Goal: Book appointment/travel/reservation

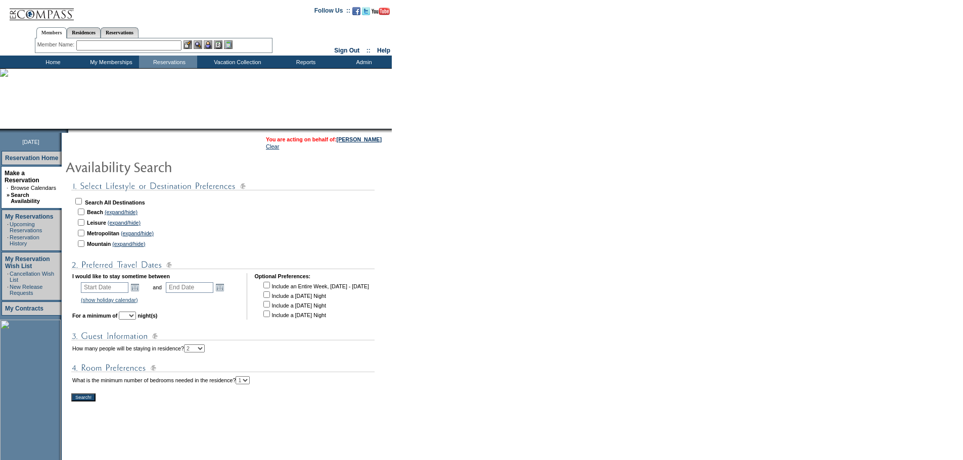
click at [82, 204] on input "checkbox" at bounding box center [78, 201] width 7 height 7
checkbox input "true"
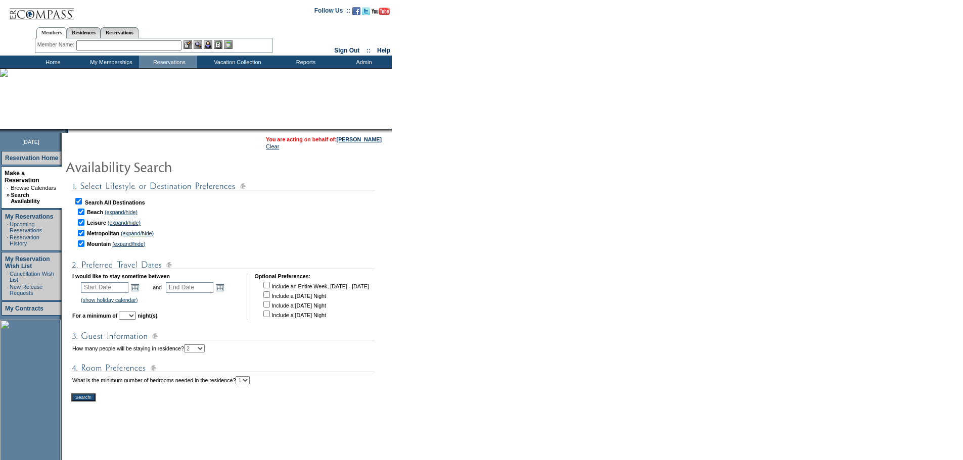
checkbox input "true"
click at [140, 290] on link "Open the calendar popup." at bounding box center [134, 287] width 11 height 11
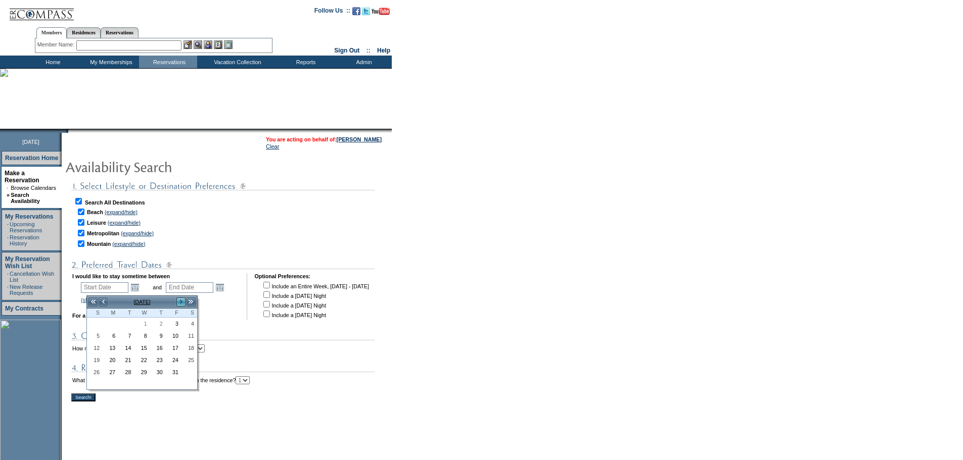
click at [183, 302] on link ">" at bounding box center [181, 302] width 10 height 10
click at [104, 302] on link "<" at bounding box center [103, 302] width 10 height 10
click at [190, 350] on link "20" at bounding box center [189, 348] width 15 height 11
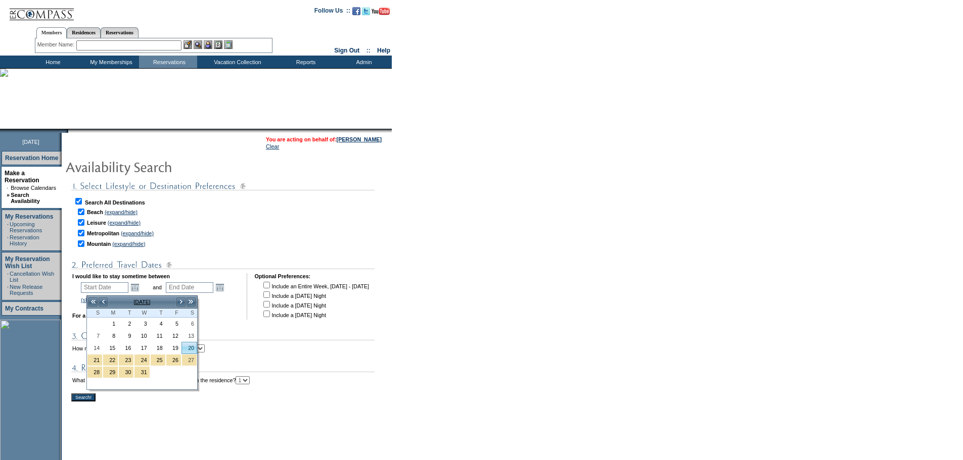
type input "[DATE]"
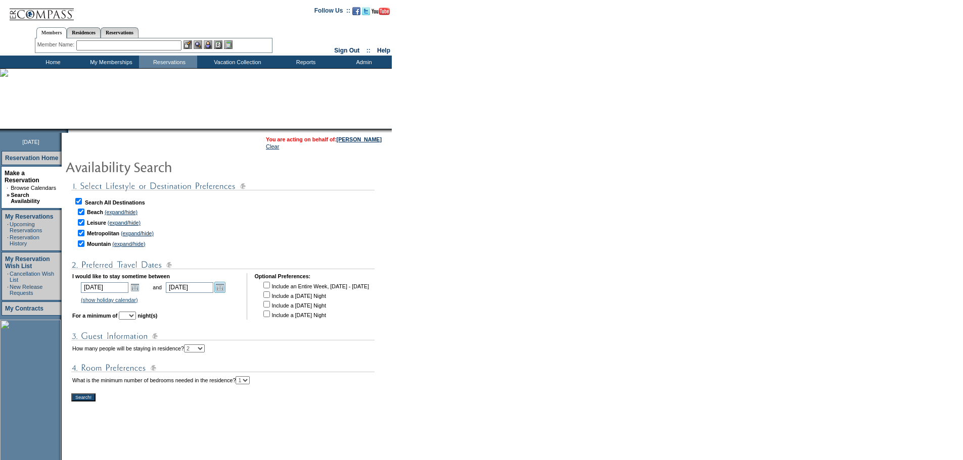
drag, startPoint x: 232, startPoint y: 291, endPoint x: 245, endPoint y: 293, distance: 12.7
click at [225, 292] on link "Open the calendar popup." at bounding box center [219, 287] width 11 height 11
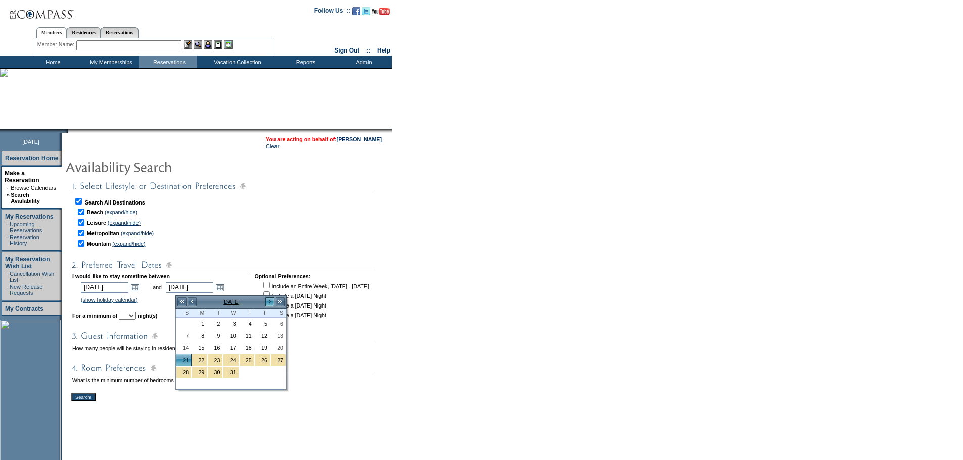
click at [269, 299] on link ">" at bounding box center [270, 302] width 10 height 10
click at [186, 339] on link "4" at bounding box center [183, 336] width 15 height 11
type input "[DATE]"
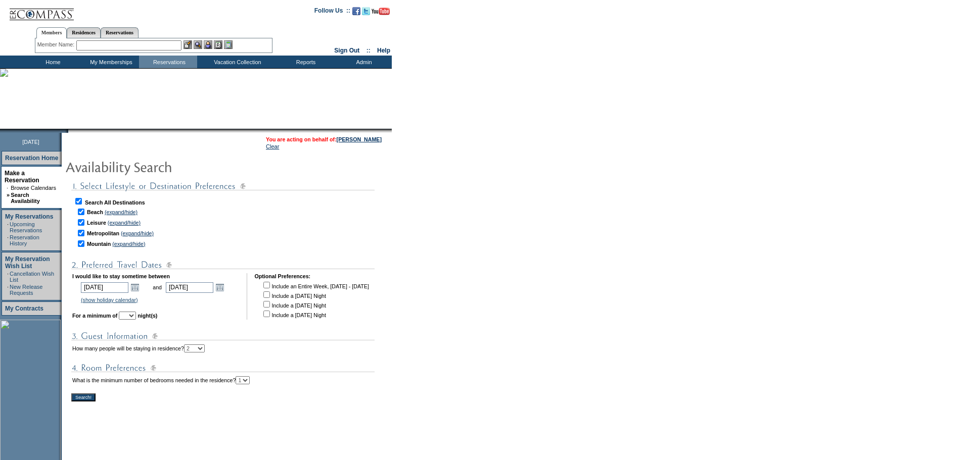
click at [136, 319] on select "1 2 3 4 5 6 7 8 9 10 11 12 13 14" at bounding box center [127, 316] width 17 height 8
click at [133, 315] on select "1 2 3 4 5 6 7 8 9 10 11 12 13 14" at bounding box center [127, 316] width 17 height 8
click at [136, 316] on select "1 2 3 4 5 6 7 8 9 10 11 12 13 14" at bounding box center [127, 316] width 17 height 8
select select "5"
click at [133, 315] on select "1 2 3 4 5 6 7 8 9 10 11 12 13 14" at bounding box center [127, 316] width 17 height 8
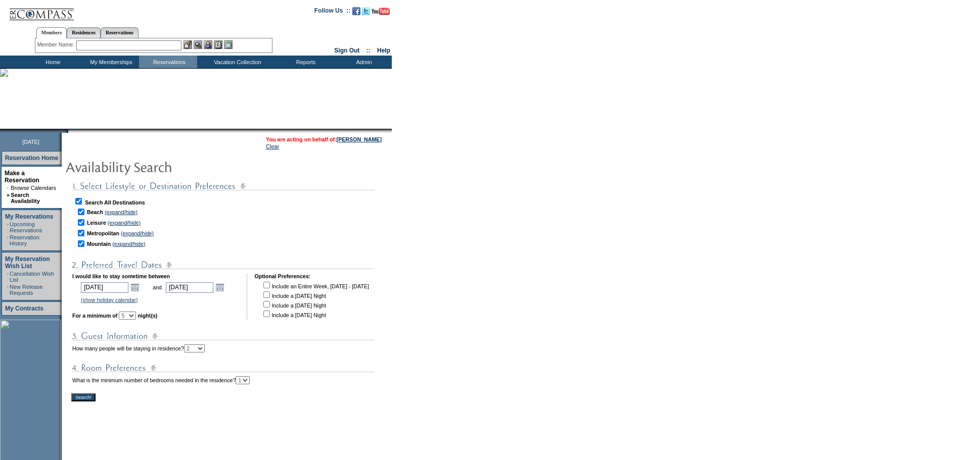
click at [86, 402] on input "Search!" at bounding box center [83, 398] width 24 height 8
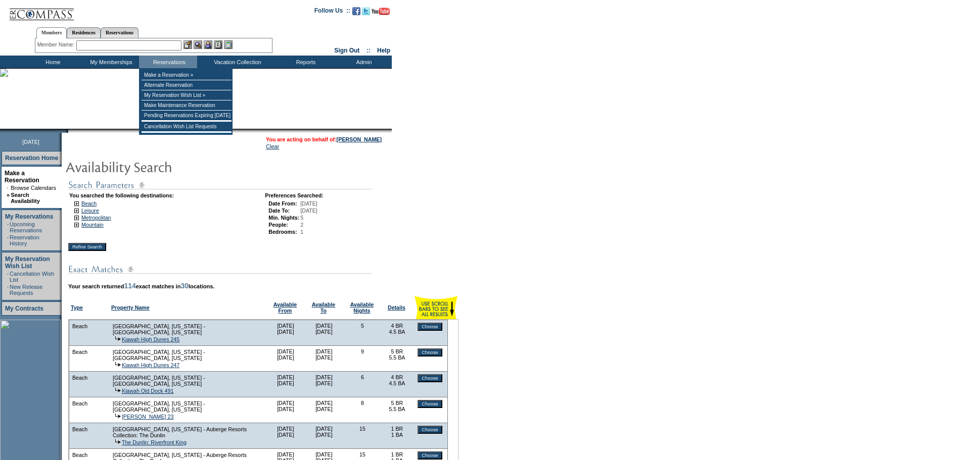
click at [151, 48] on input "text" at bounding box center [128, 45] width 105 height 10
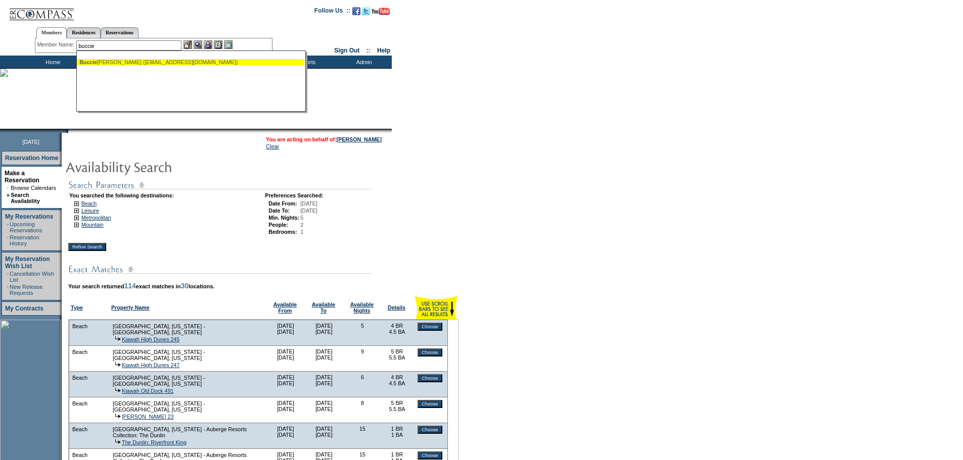
click at [147, 61] on div "Buccie ri , Adam (adambuccieri@gmail.com)" at bounding box center [190, 62] width 222 height 6
type input "Buccieri , Adam (adambuccieri@gmail.com)"
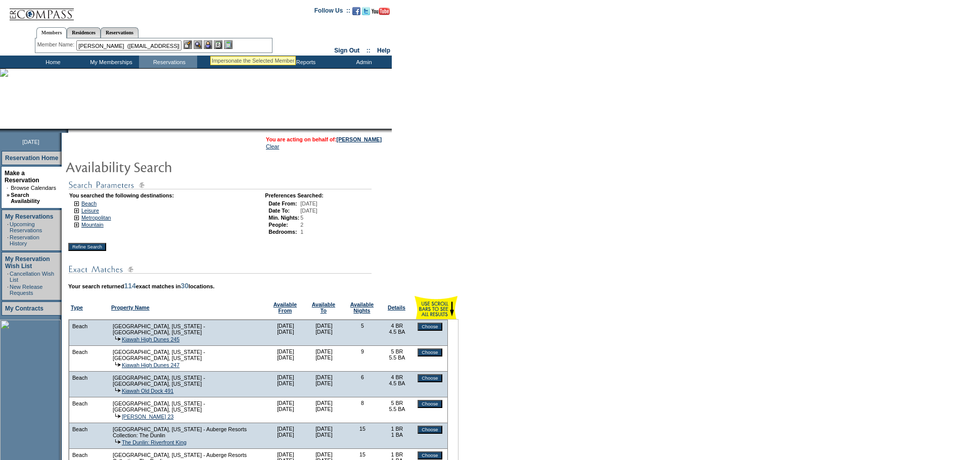
click at [211, 43] on img at bounding box center [208, 44] width 9 height 9
click at [200, 45] on img at bounding box center [198, 44] width 9 height 9
